Goal: Information Seeking & Learning: Learn about a topic

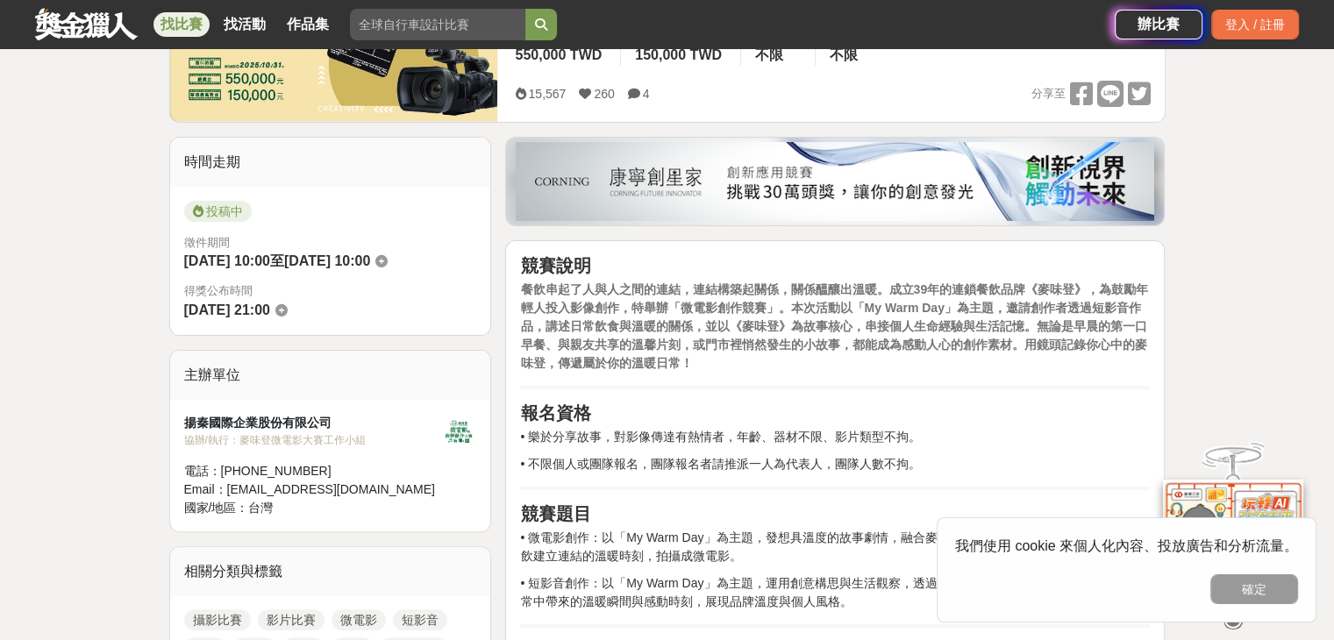
scroll to position [351, 0]
click at [1082, 333] on p "餐飲串起了人與人之間的連結，連結構築起關係，關係醞釀出溫暖。成立39年的連鎖餐飲品牌《麥味登》，為鼓勵年輕人投入影像創作，特舉辦「微電影創作競賽」。本次活動以…" at bounding box center [835, 326] width 630 height 92
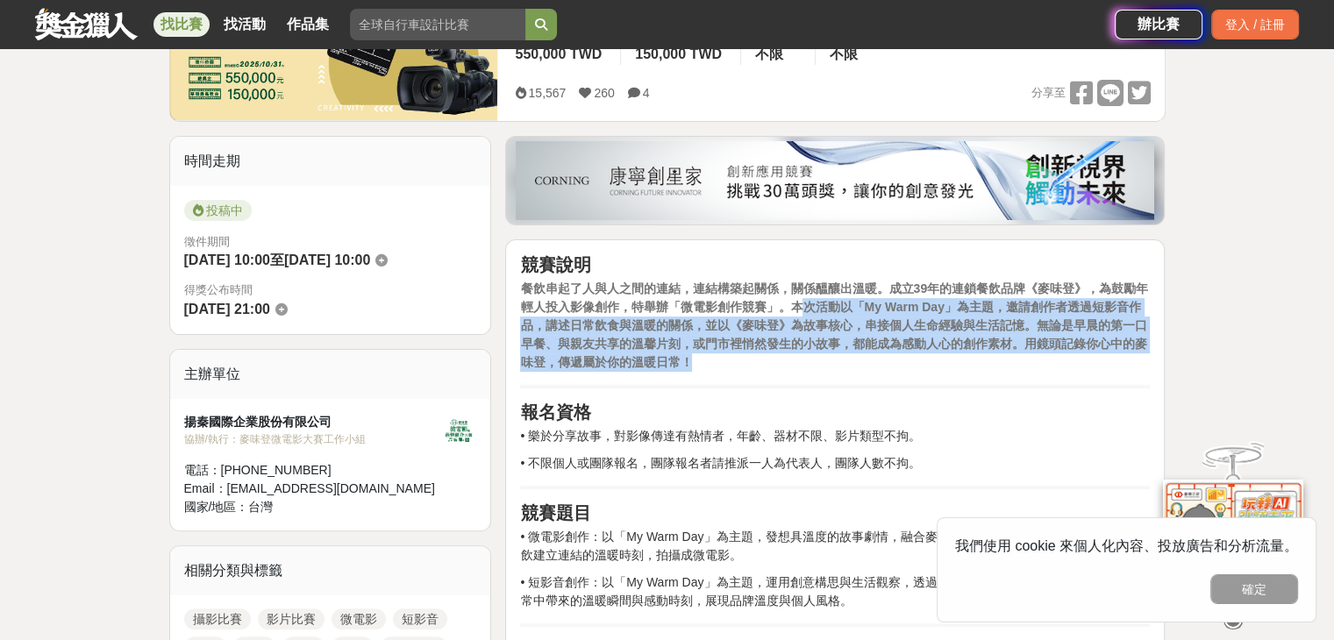
drag, startPoint x: 802, startPoint y: 312, endPoint x: 890, endPoint y: 356, distance: 98.1
click at [890, 356] on p "餐飲串起了人與人之間的連結，連結構築起關係，關係醞釀出溫暖。成立39年的連鎖餐飲品牌《麥味登》，為鼓勵年輕人投入影像創作，特舉辦「微電影創作競賽」。本次活動以…" at bounding box center [835, 326] width 630 height 92
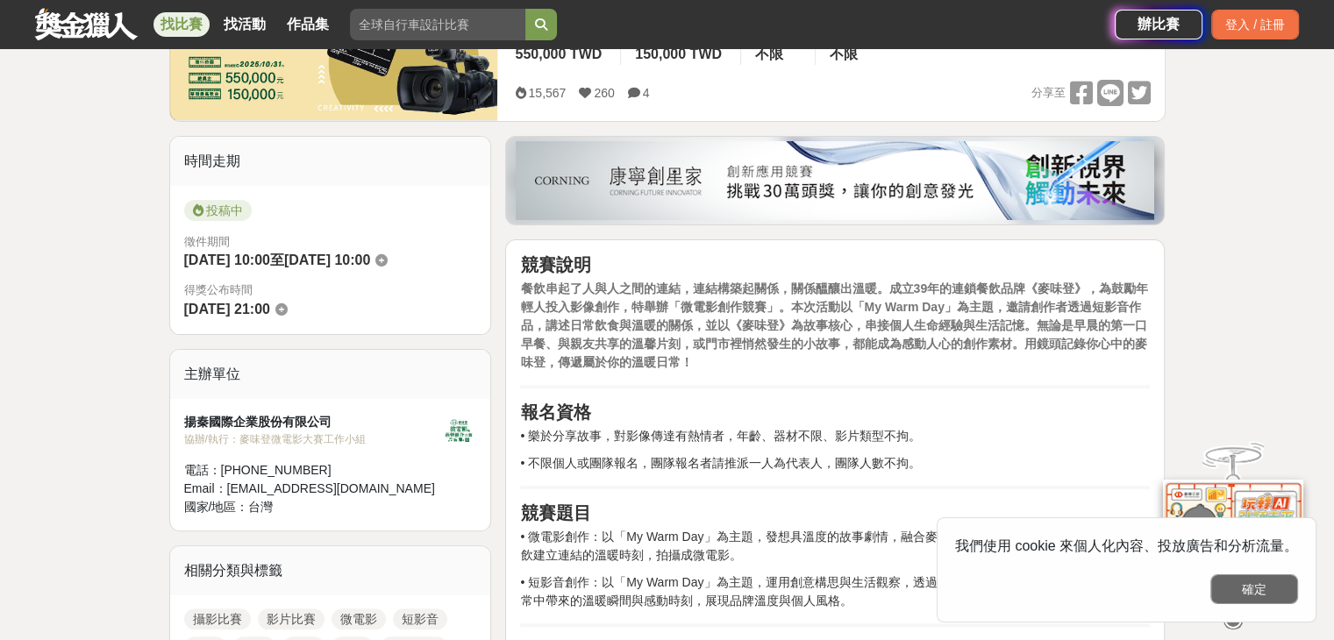
click at [1277, 587] on button "確定" at bounding box center [1255, 590] width 88 height 30
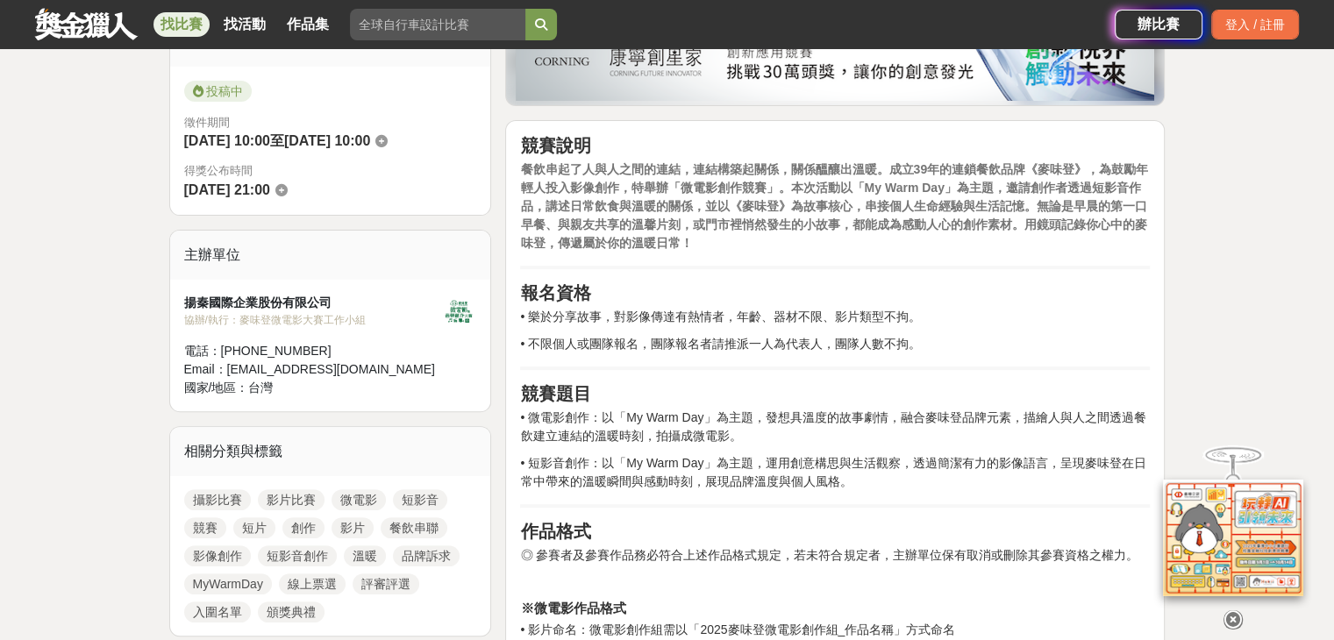
scroll to position [526, 0]
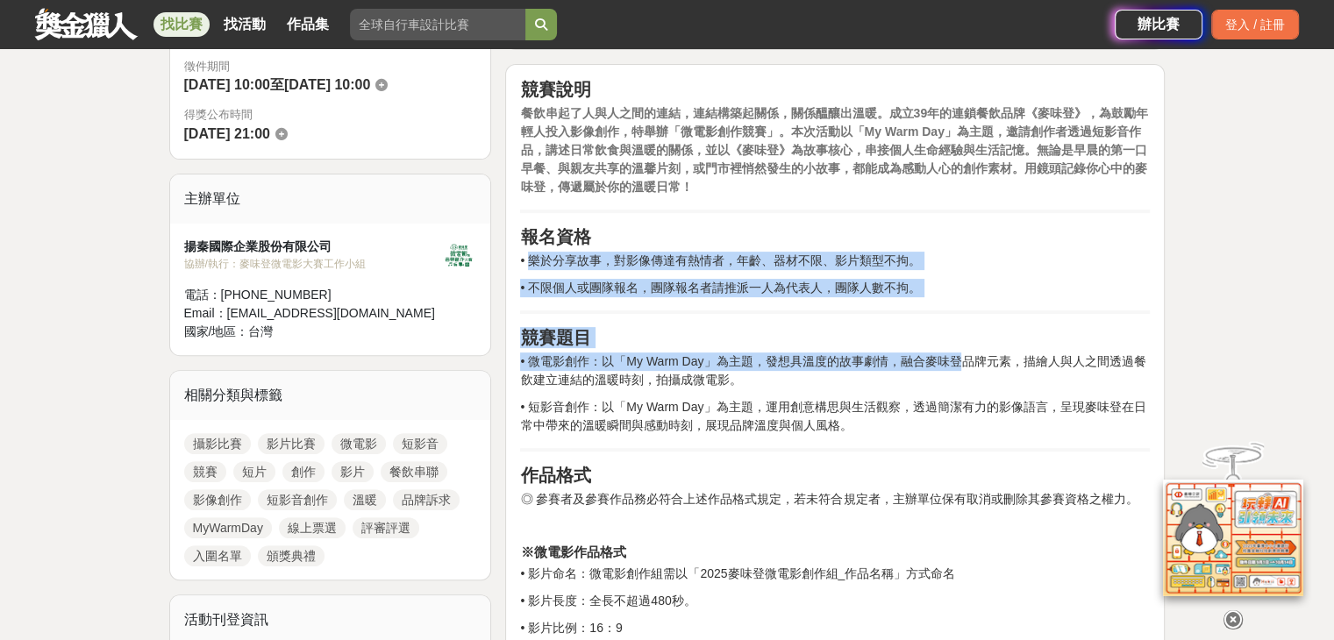
drag, startPoint x: 530, startPoint y: 257, endPoint x: 955, endPoint y: 364, distance: 437.9
click at [955, 364] on p "• 微電影創作：以「My Warm Day」為主題，發想具溫度的故事劇情，融合麥味登品牌元素，描繪人與人之間透過餐飲建立連結的溫暖時刻，拍攝成微電影。" at bounding box center [835, 371] width 630 height 37
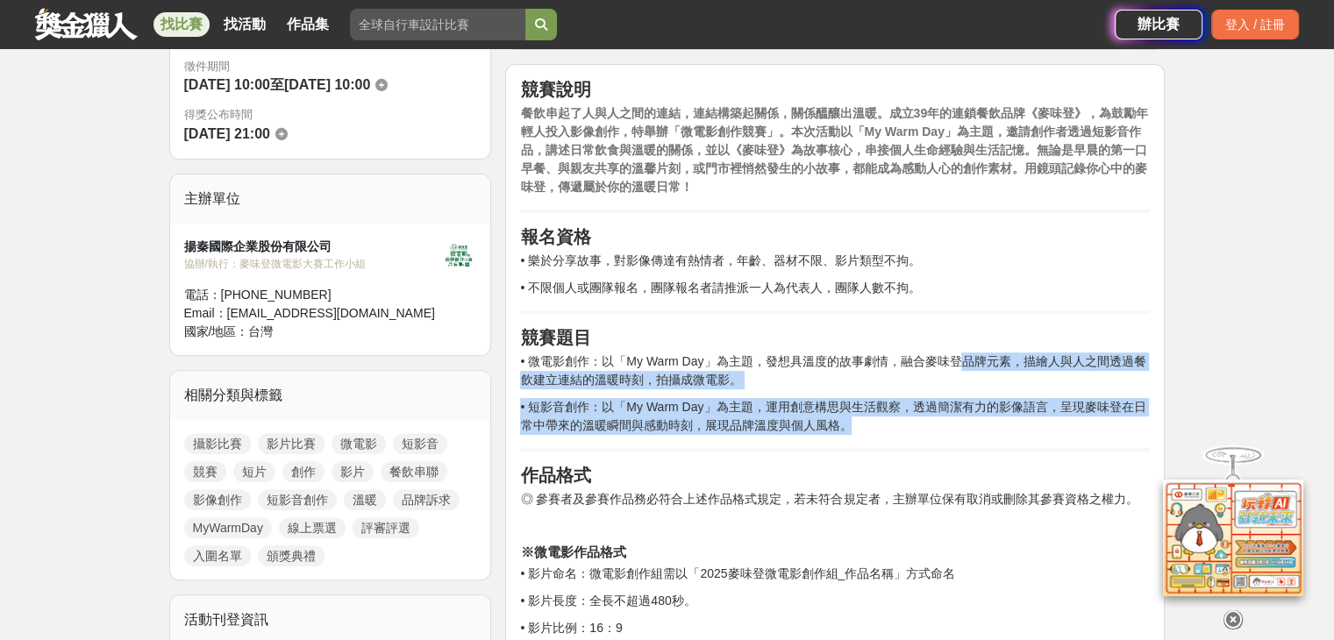
drag, startPoint x: 955, startPoint y: 364, endPoint x: 942, endPoint y: 426, distance: 62.6
click at [942, 426] on p "• 短影音創作：以「My Warm Day」為主題，運用創意構思與生活觀察，透過簡潔有力的影像語言，呈現麥味登在日常中帶來的溫暖瞬間與感動時刻，展現品牌溫度與…" at bounding box center [835, 416] width 630 height 37
drag, startPoint x: 942, startPoint y: 426, endPoint x: 516, endPoint y: 355, distance: 432.1
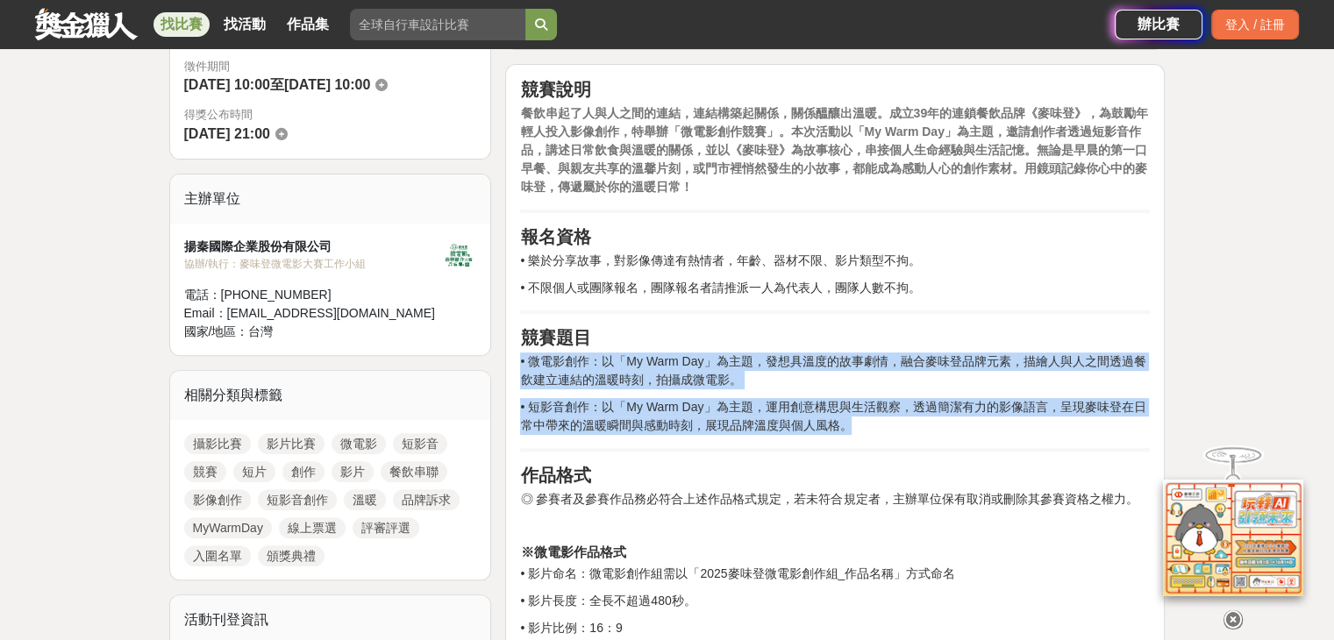
click at [789, 361] on p "• 微電影創作：以「My Warm Day」為主題，發想具溫度的故事劇情，融合麥味登品牌元素，描繪人與人之間透過餐飲建立連結的溫暖時刻，拍攝成微電影。" at bounding box center [835, 371] width 630 height 37
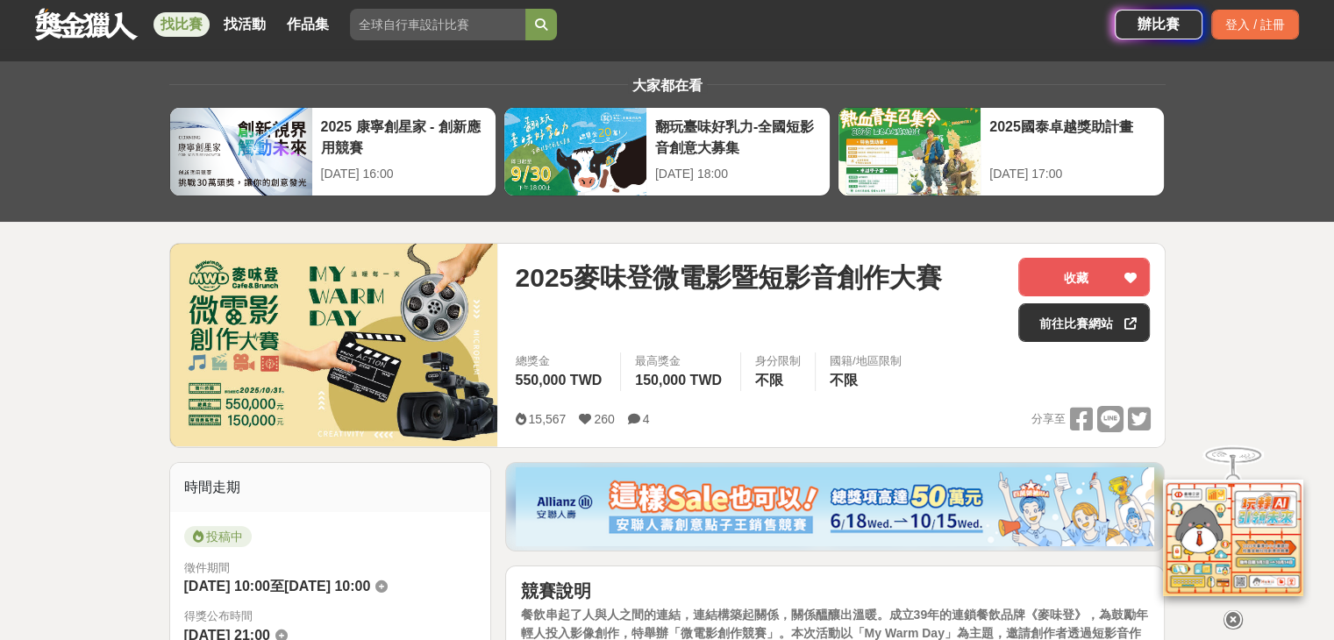
scroll to position [0, 0]
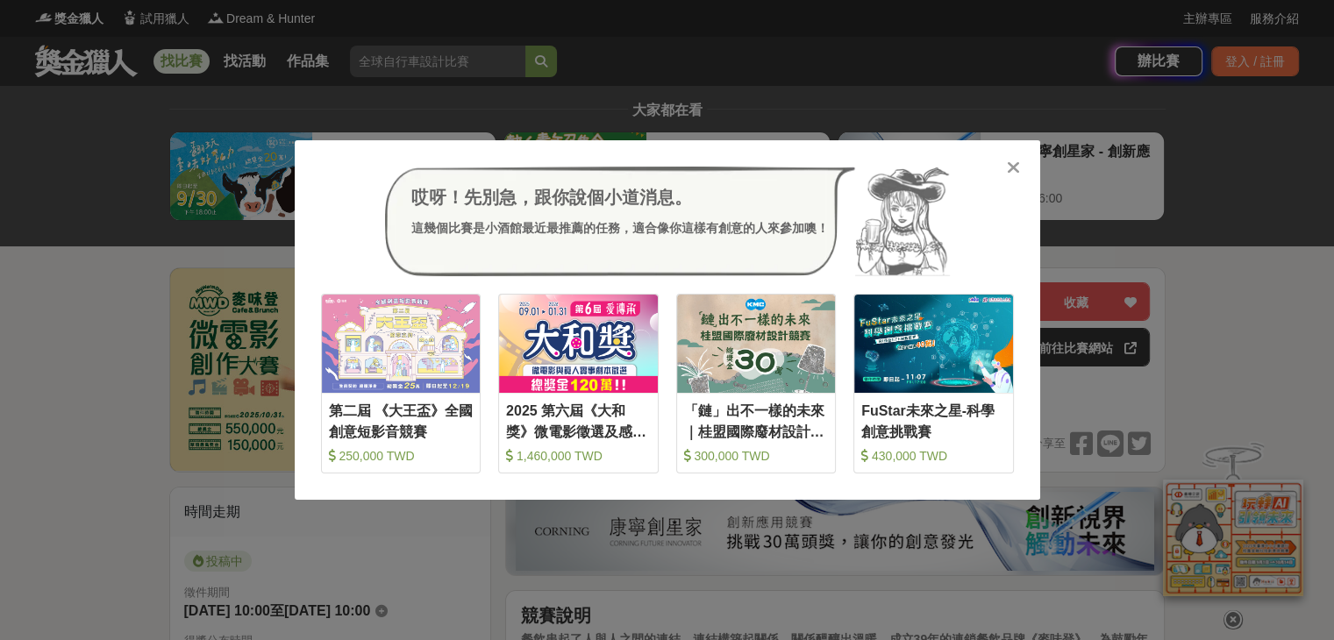
click at [1011, 167] on icon at bounding box center [1013, 168] width 13 height 18
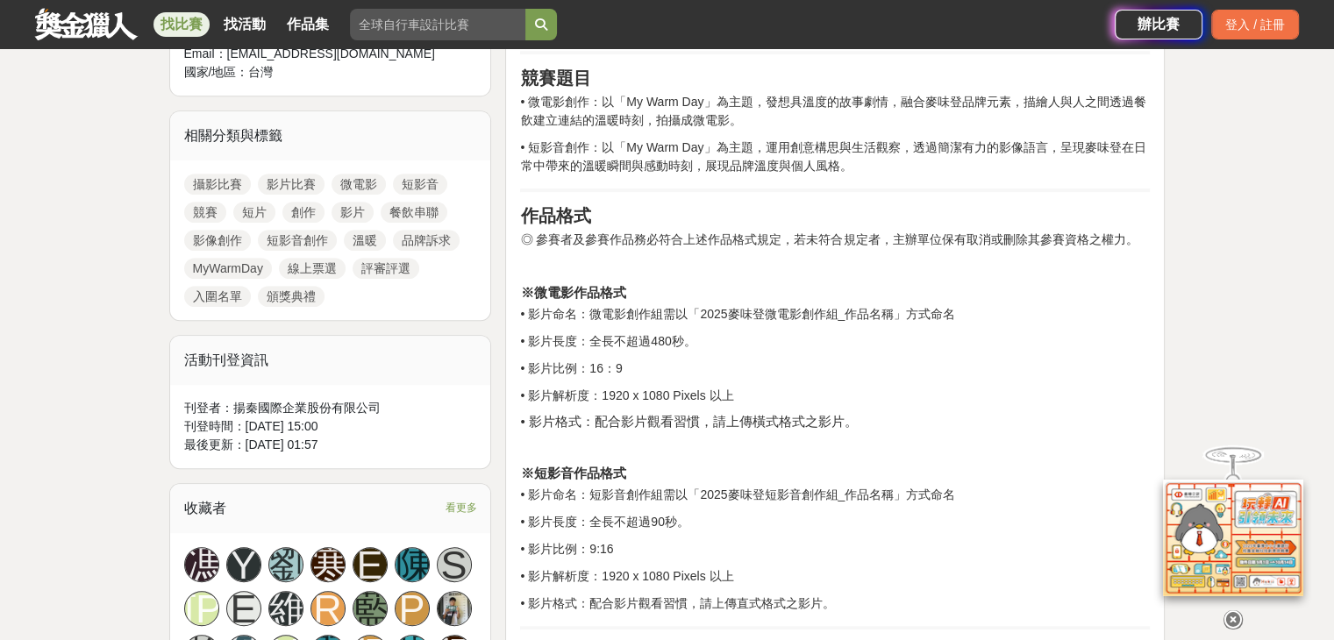
scroll to position [790, 0]
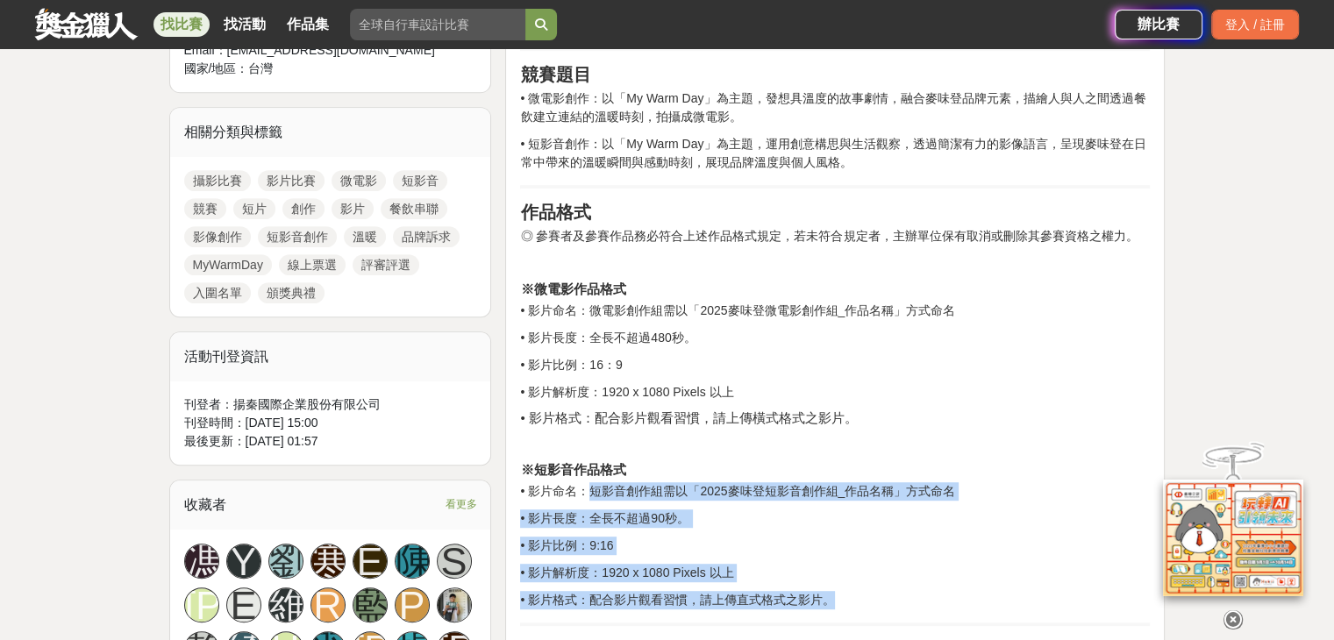
drag, startPoint x: 583, startPoint y: 489, endPoint x: 885, endPoint y: 590, distance: 318.5
click at [885, 591] on p "• 影片格式：配合影片觀看習慣，請上傳直式格式之影片。" at bounding box center [835, 600] width 630 height 18
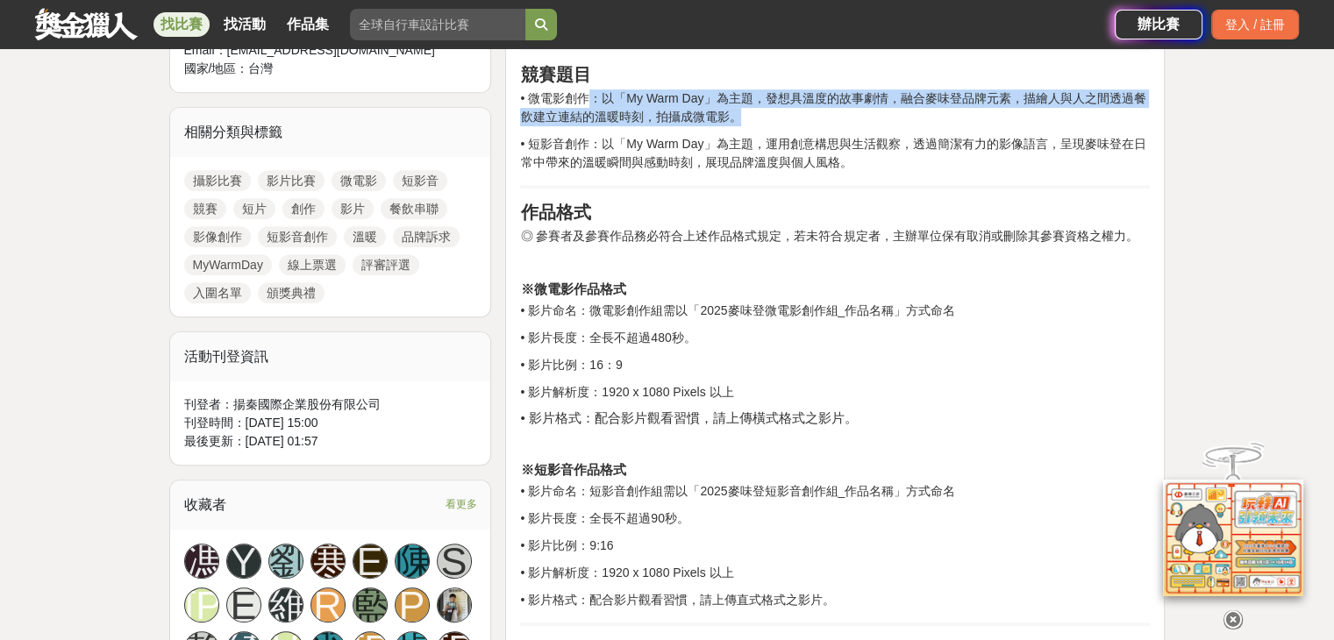
drag, startPoint x: 587, startPoint y: 94, endPoint x: 796, endPoint y: 116, distance: 210.0
click at [796, 116] on p "• 微電影創作：以「My Warm Day」為主題，發想具溫度的故事劇情，融合麥味登品牌元素，描繪人與人之間透過餐飲建立連結的溫暖時刻，拍攝成微電影。" at bounding box center [835, 107] width 630 height 37
drag, startPoint x: 830, startPoint y: 99, endPoint x: 823, endPoint y: 114, distance: 16.5
click at [823, 114] on p "• 微電影創作：以「My Warm Day」為主題，發想具溫度的故事劇情，融合麥味登品牌元素，描繪人與人之間透過餐飲建立連結的溫暖時刻，拍攝成微電影。" at bounding box center [835, 107] width 630 height 37
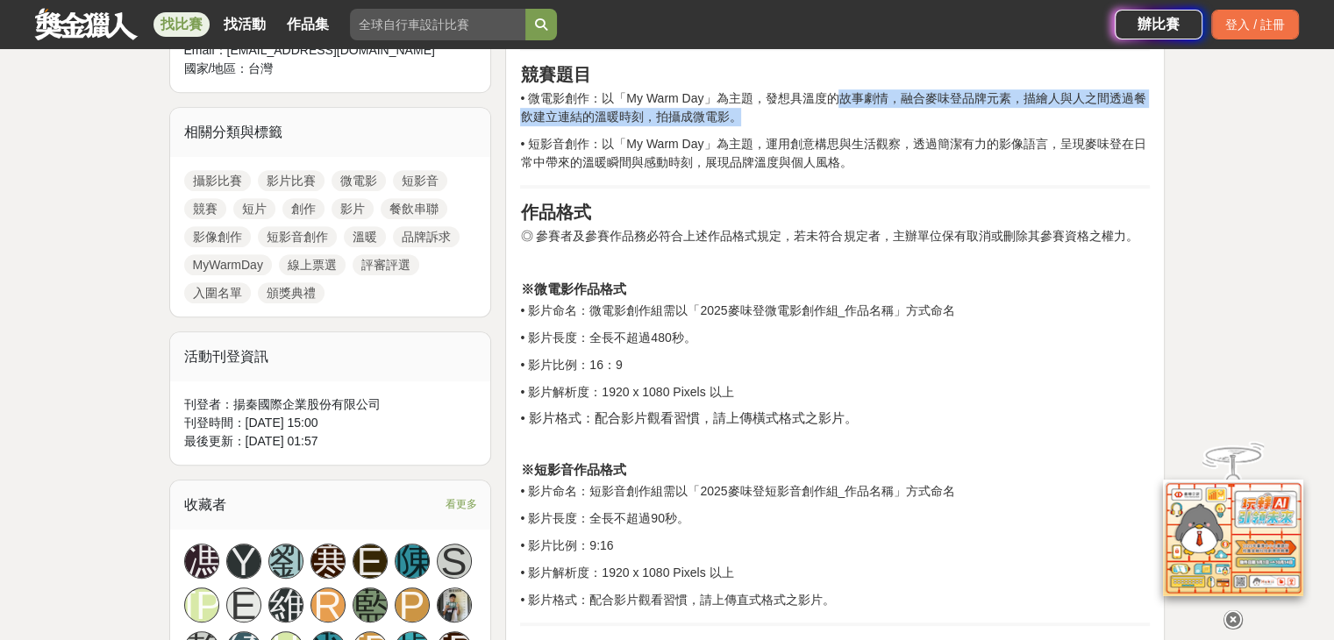
click at [823, 114] on p "• 微電影創作：以「My Warm Day」為主題，發想具溫度的故事劇情，融合麥味登品牌元素，描繪人與人之間透過餐飲建立連結的溫暖時刻，拍攝成微電影。" at bounding box center [835, 107] width 630 height 37
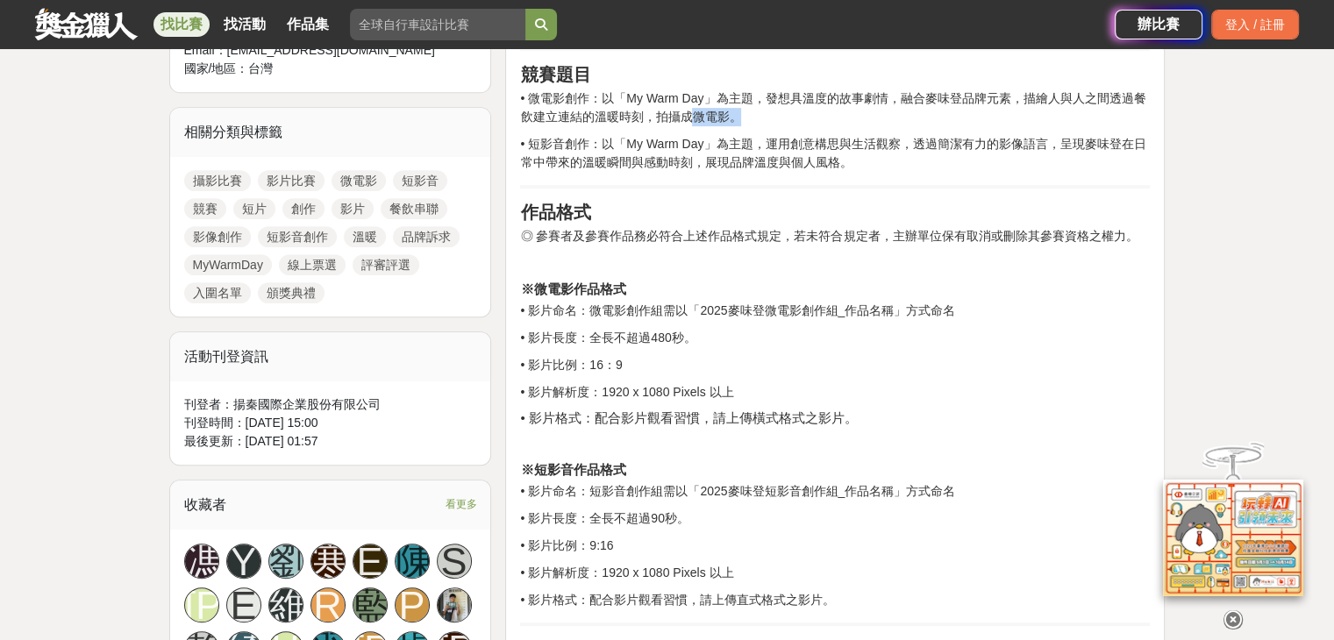
drag, startPoint x: 823, startPoint y: 114, endPoint x: 691, endPoint y: 112, distance: 131.6
click at [691, 112] on p "• 微電影創作：以「My Warm Day」為主題，發想具溫度的故事劇情，融合麥味登品牌元素，描繪人與人之間透過餐飲建立連結的溫暖時刻，拍攝成微電影。" at bounding box center [835, 107] width 630 height 37
click at [583, 145] on p "• 短影音創作：以「My Warm Day」為主題，運用創意構思與生活觀察，透過簡潔有力的影像語言，呈現麥味登在日常中帶來的溫暖瞬間與感動時刻，展現品牌溫度與…" at bounding box center [835, 153] width 630 height 37
drag, startPoint x: 614, startPoint y: 144, endPoint x: 769, endPoint y: 145, distance: 154.4
click at [769, 145] on p "• 短影音創作：以「My Warm Day」為主題，運用創意構思與生活觀察，透過簡潔有力的影像語言，呈現麥味登在日常中帶來的溫暖瞬間與感動時刻，展現品牌溫度與…" at bounding box center [835, 153] width 630 height 37
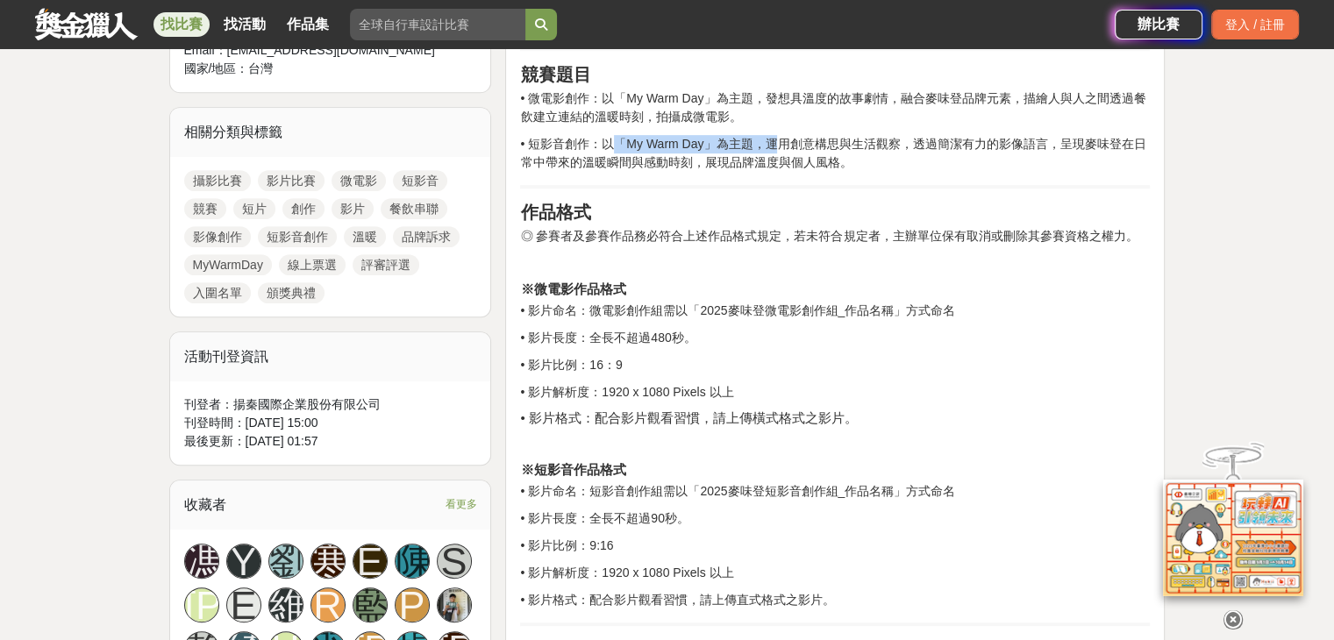
click at [769, 145] on p "• 短影音創作：以「My Warm Day」為主題，運用創意構思與生活觀察，透過簡潔有力的影像語言，呈現麥味登在日常中帶來的溫暖瞬間與感動時刻，展現品牌溫度與…" at bounding box center [835, 153] width 630 height 37
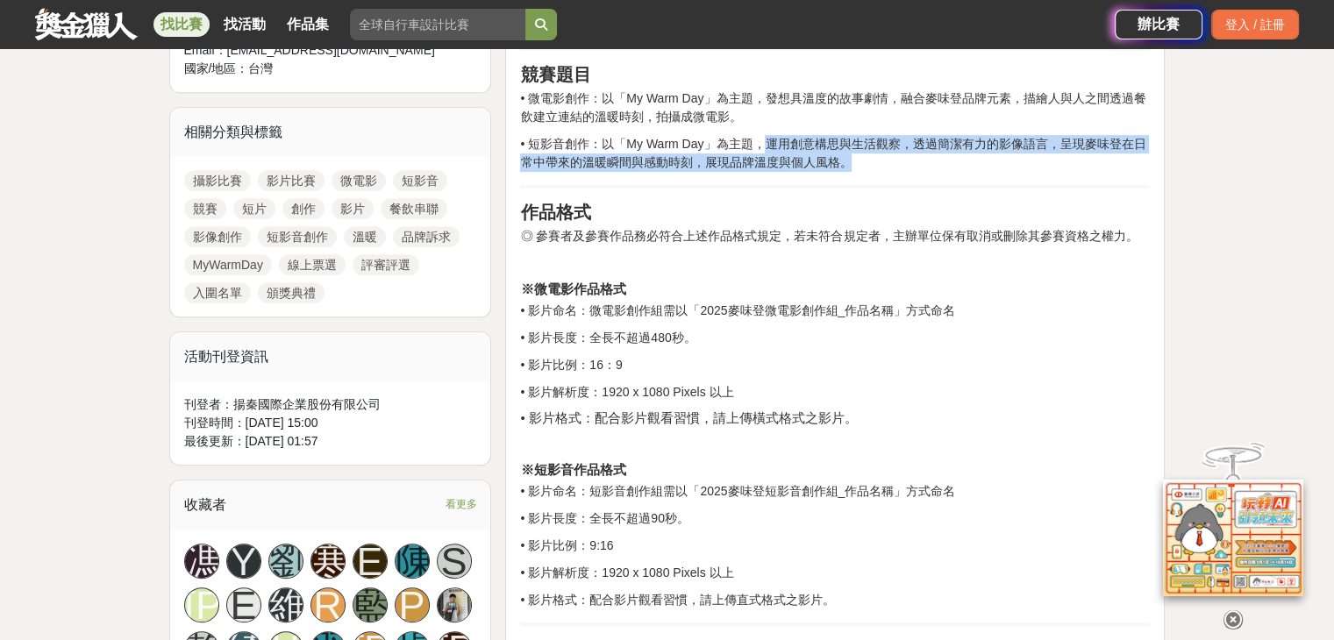
drag, startPoint x: 758, startPoint y: 148, endPoint x: 1098, endPoint y: 161, distance: 340.7
click at [1098, 161] on p "• 短影音創作：以「My Warm Day」為主題，運用創意構思與生活觀察，透過簡潔有力的影像語言，呈現麥味登在日常中帶來的溫暖瞬間與感動時刻，展現品牌溫度與…" at bounding box center [835, 153] width 630 height 37
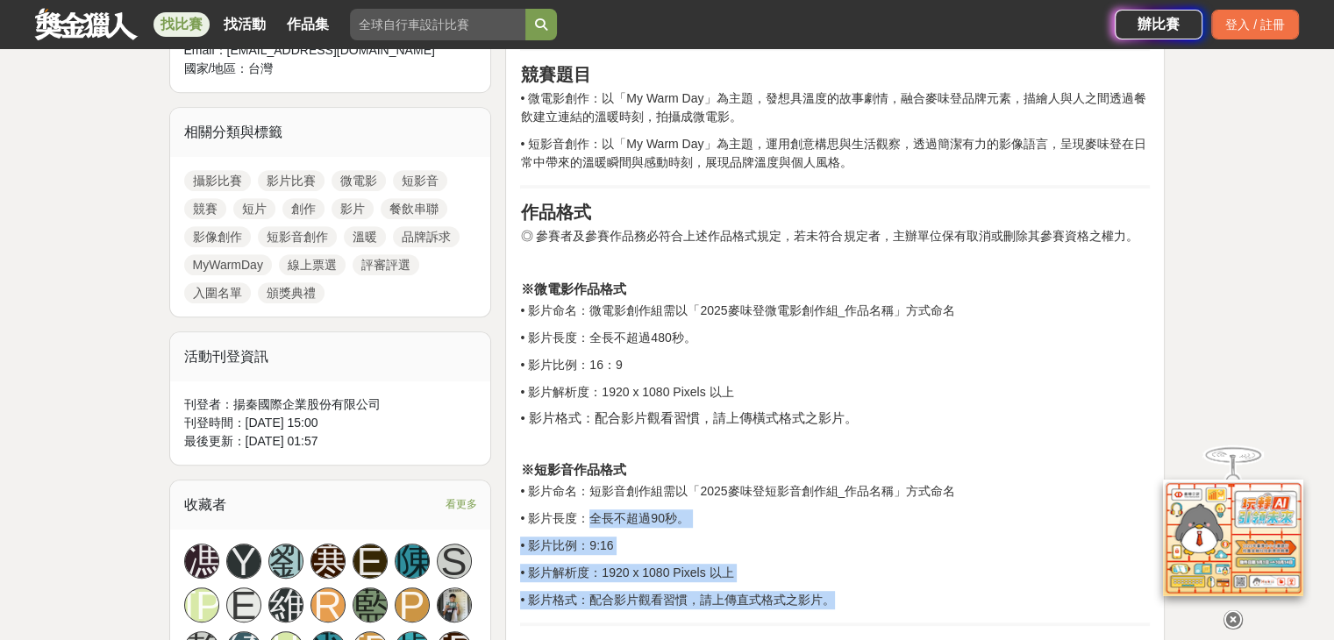
drag, startPoint x: 591, startPoint y: 523, endPoint x: 850, endPoint y: 597, distance: 269.3
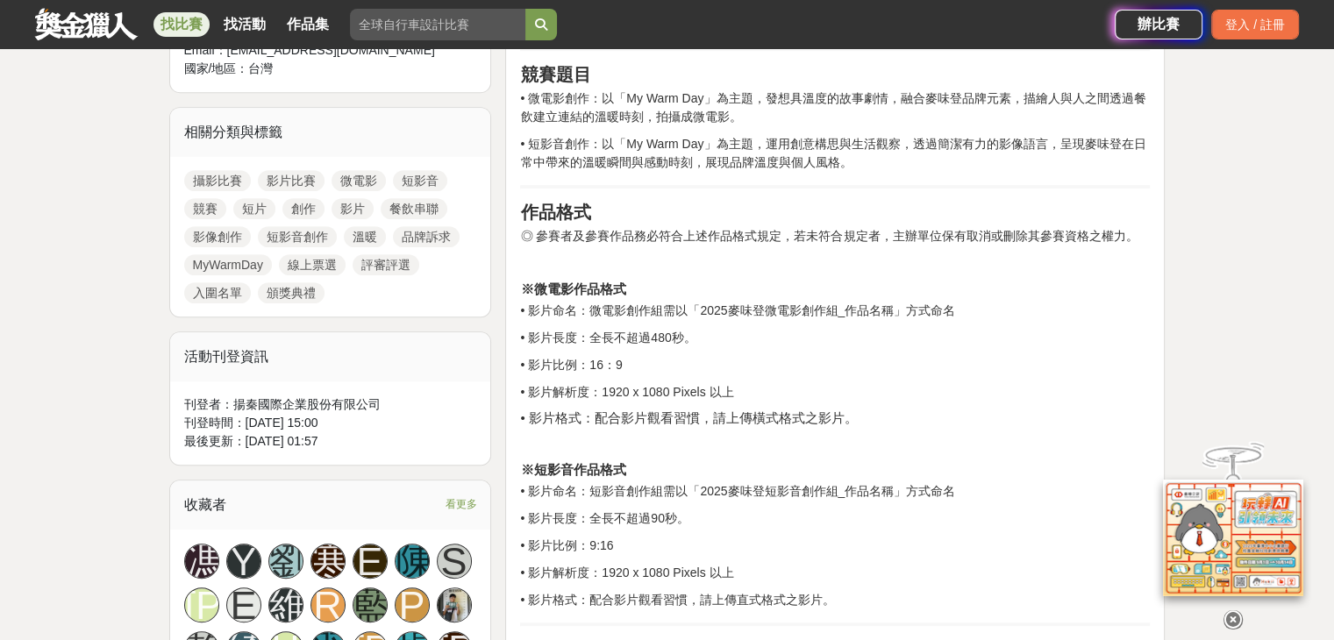
click at [786, 476] on h4 "※短影音作品格式" at bounding box center [835, 454] width 630 height 47
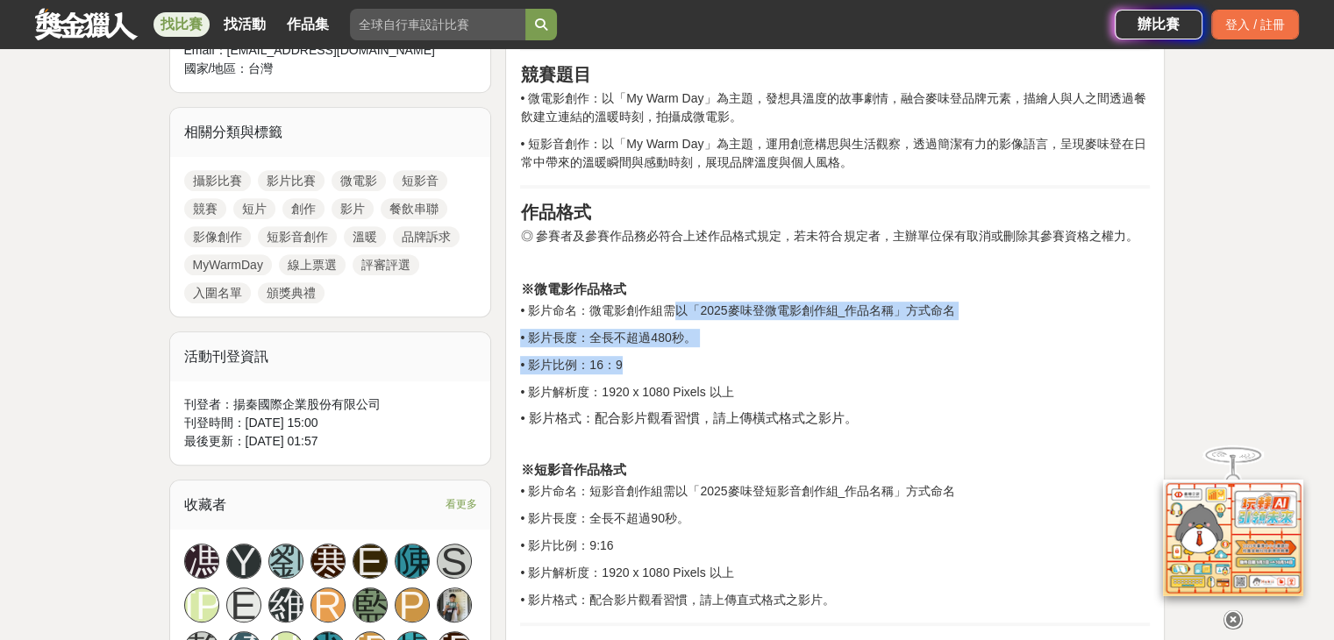
drag, startPoint x: 751, startPoint y: 348, endPoint x: 671, endPoint y: 300, distance: 93.3
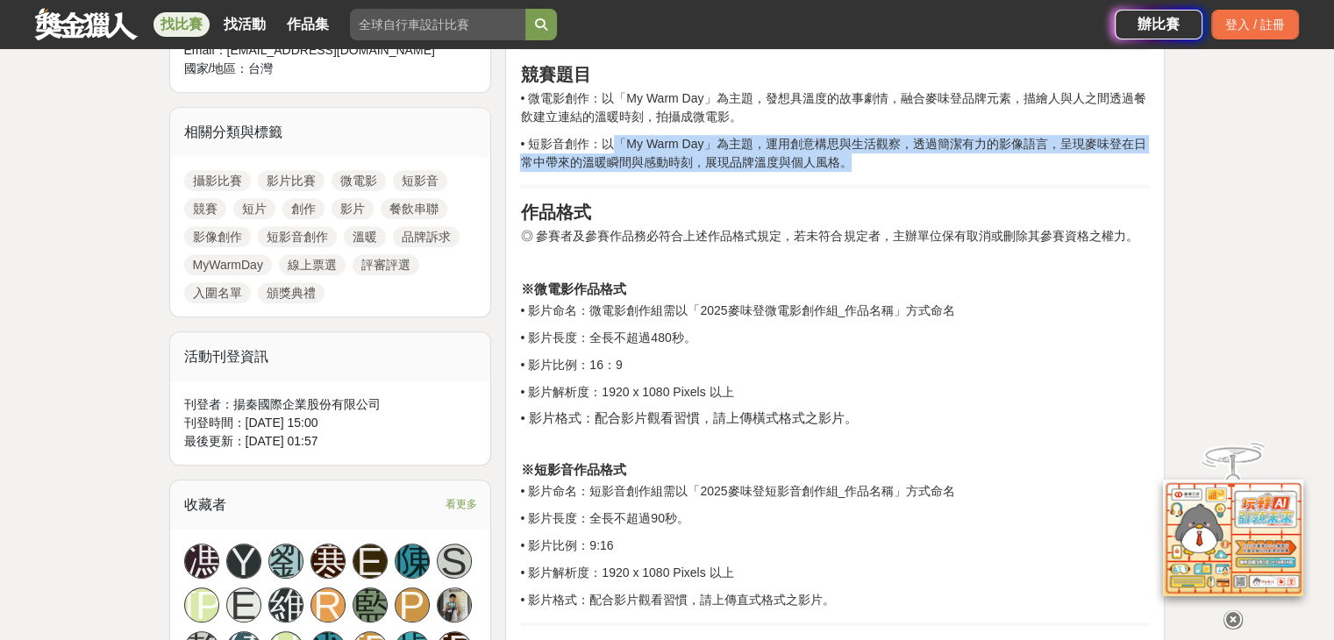
drag, startPoint x: 612, startPoint y: 147, endPoint x: 1106, endPoint y: 158, distance: 495.0
click at [1106, 158] on p "• 短影音創作：以「My Warm Day」為主題，運用創意構思與生活觀察，透過簡潔有力的影像語言，呈現麥味登在日常中帶來的溫暖瞬間與感動時刻，展現品牌溫度與…" at bounding box center [835, 153] width 630 height 37
